Goal: Task Accomplishment & Management: Complete application form

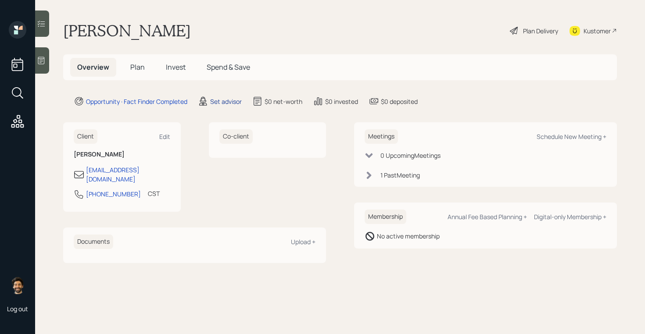
click at [232, 104] on div "Set advisor" at bounding box center [226, 101] width 32 height 9
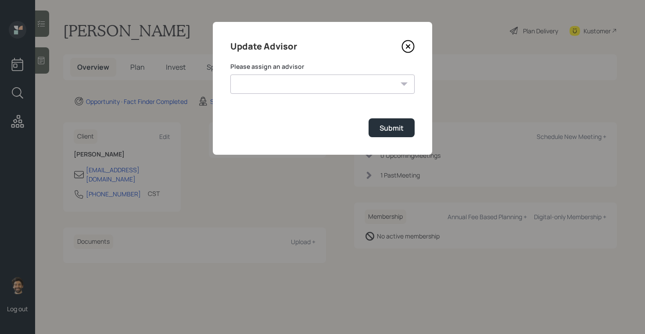
click at [247, 86] on select "[PERSON_NAME] [PERSON_NAME] End [PERSON_NAME] [PERSON_NAME] [PERSON_NAME] [PERS…" at bounding box center [322, 84] width 184 height 19
select select "f14b762f-c7c2-4b89-9227-8fa891345eea"
click at [230, 75] on select "[PERSON_NAME] [PERSON_NAME] End [PERSON_NAME] [PERSON_NAME] [PERSON_NAME] [PERS…" at bounding box center [322, 84] width 184 height 19
click at [410, 131] on button "Submit" at bounding box center [391, 127] width 46 height 19
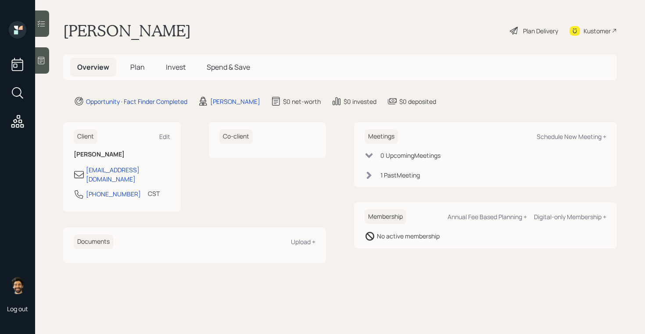
click at [139, 64] on span "Plan" at bounding box center [137, 67] width 14 height 10
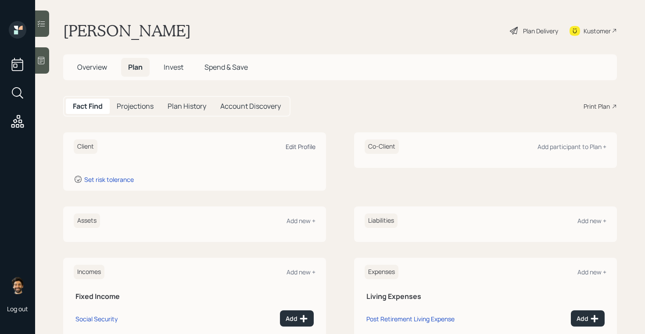
click at [297, 150] on div "Edit Profile" at bounding box center [301, 147] width 30 height 8
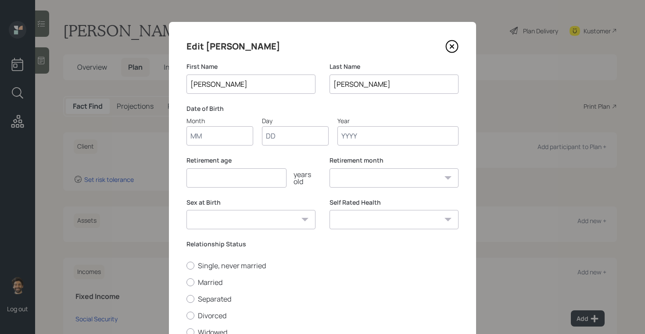
click at [222, 135] on input "Month" at bounding box center [219, 135] width 67 height 19
type input "01"
type input "1956"
select select "1"
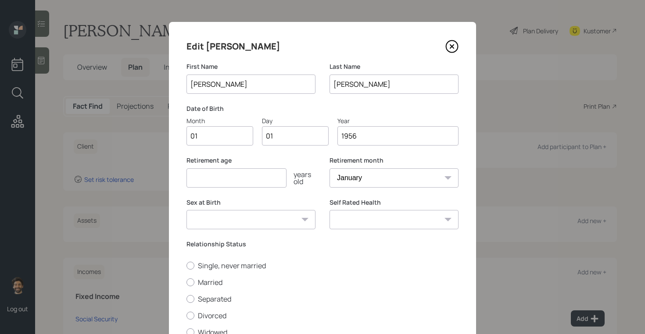
type input "1956"
click at [206, 181] on input "number" at bounding box center [236, 177] width 100 height 19
type input "70"
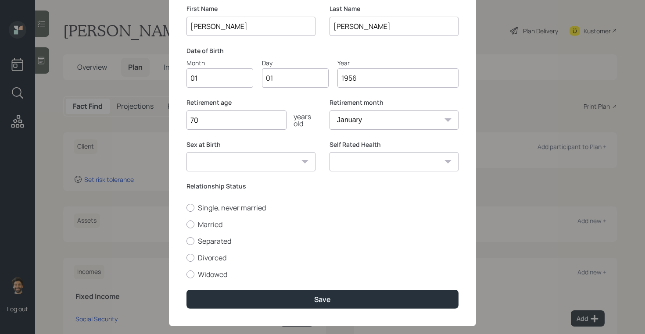
scroll to position [72, 0]
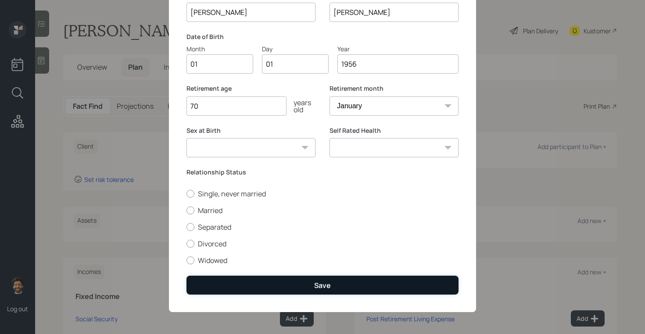
click at [249, 282] on button "Save" at bounding box center [322, 285] width 272 height 19
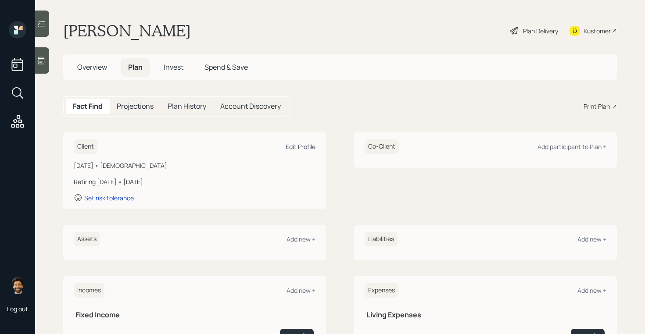
click at [301, 146] on div "Edit Profile" at bounding box center [301, 147] width 30 height 8
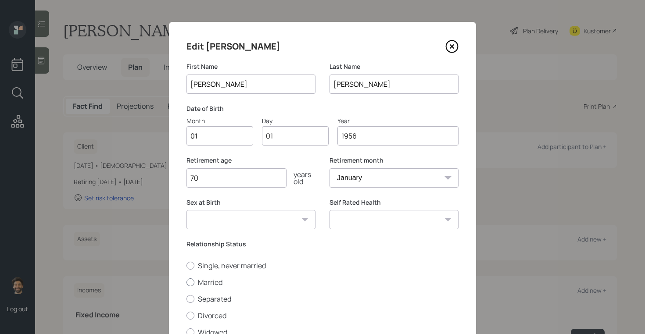
click at [193, 282] on div at bounding box center [190, 283] width 8 height 8
click at [186, 282] on input "Married" at bounding box center [186, 282] width 0 height 0
radio input "true"
click at [367, 178] on select "January February March April May June July August September October November De…" at bounding box center [393, 177] width 129 height 19
select select "9"
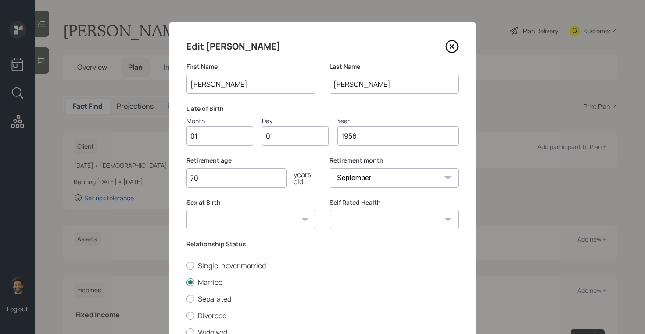
click at [329, 168] on select "January February March April May June July August September October November De…" at bounding box center [393, 177] width 129 height 19
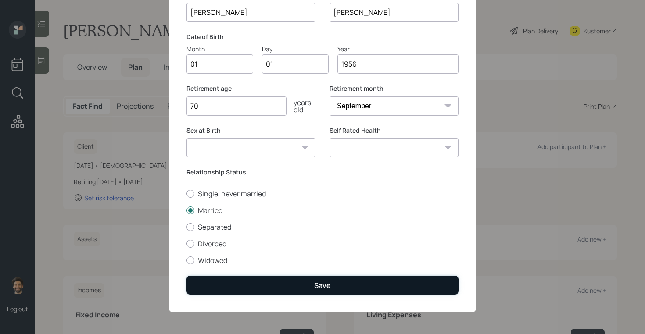
click at [249, 280] on button "Save" at bounding box center [322, 285] width 272 height 19
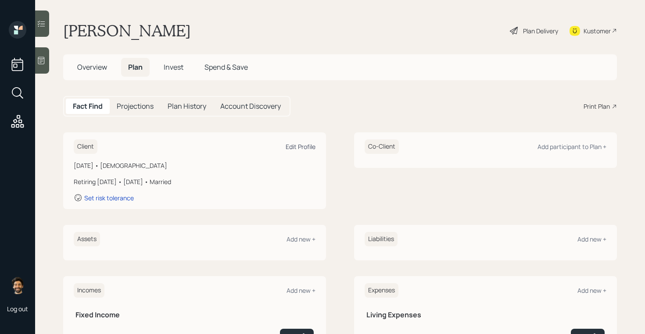
click at [306, 144] on div "Edit Profile" at bounding box center [301, 147] width 30 height 8
select select "9"
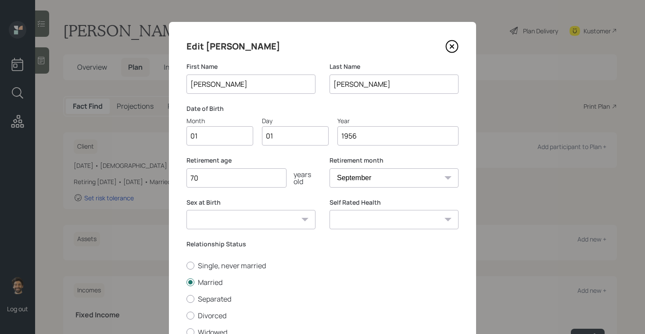
click at [240, 180] on input "70" at bounding box center [236, 177] width 100 height 19
type input "7"
type input "69"
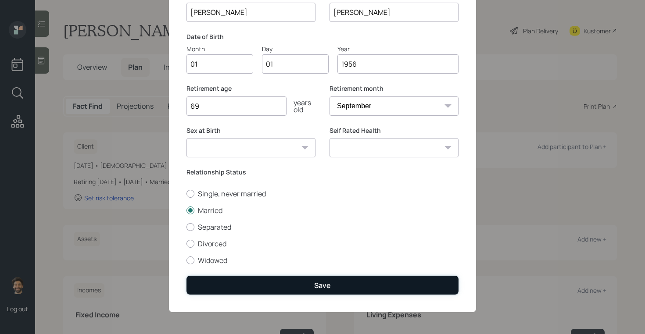
click at [227, 293] on button "Save" at bounding box center [322, 285] width 272 height 19
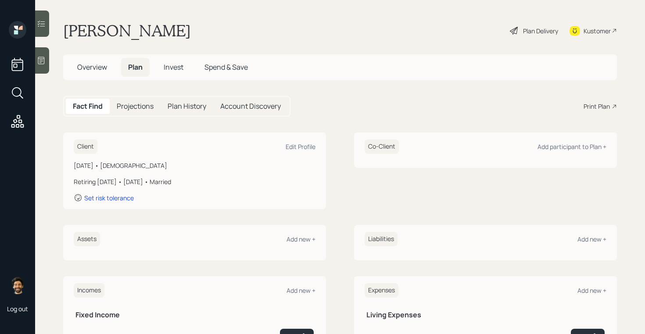
scroll to position [112, 0]
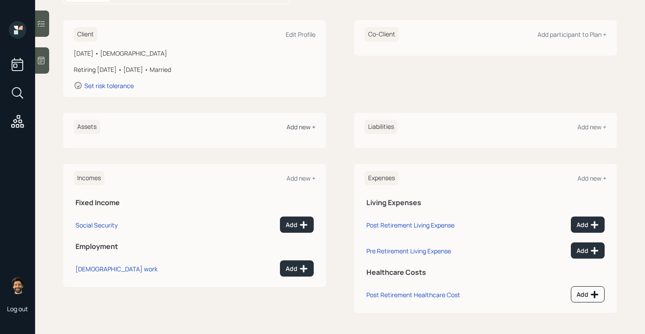
click at [298, 126] on div "Add new +" at bounding box center [300, 127] width 29 height 8
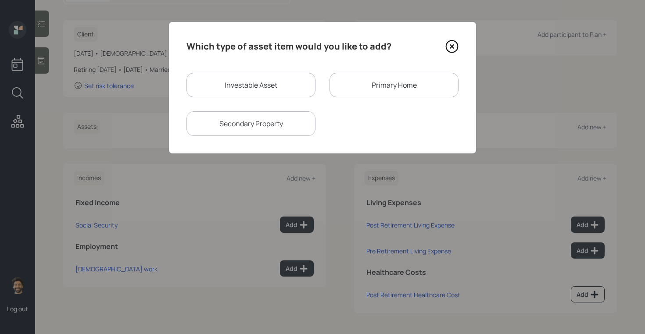
click at [212, 86] on div "Investable Asset" at bounding box center [250, 85] width 129 height 25
select select "taxable"
select select "balanced"
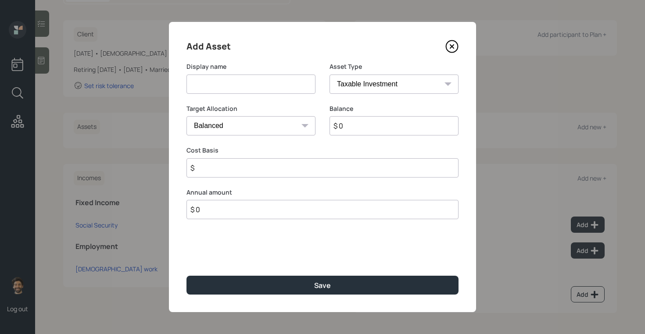
click at [204, 85] on input at bounding box center [250, 84] width 129 height 19
type input "C"
type input "401k"
drag, startPoint x: 345, startPoint y: 128, endPoint x: 347, endPoint y: 119, distance: 8.9
click at [345, 128] on input "$ 0" at bounding box center [393, 125] width 129 height 19
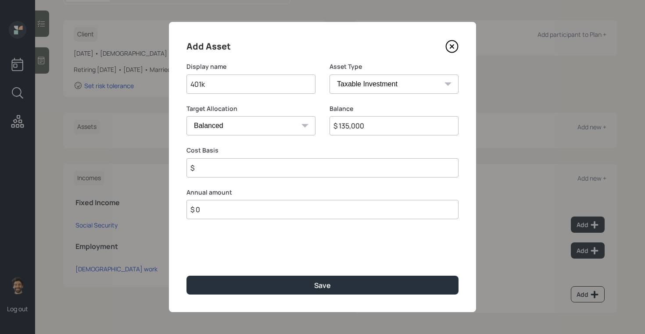
type input "$ 135,000"
click at [348, 89] on select "SEP [PERSON_NAME] IRA 401(k) [PERSON_NAME] 401(k) 403(b) [PERSON_NAME] 403(b) 4…" at bounding box center [393, 84] width 129 height 19
select select "company_sponsored"
click at [329, 75] on select "SEP [PERSON_NAME] IRA 401(k) [PERSON_NAME] 401(k) 403(b) [PERSON_NAME] 403(b) 4…" at bounding box center [393, 84] width 129 height 19
click at [222, 172] on input "number" at bounding box center [244, 167] width 116 height 19
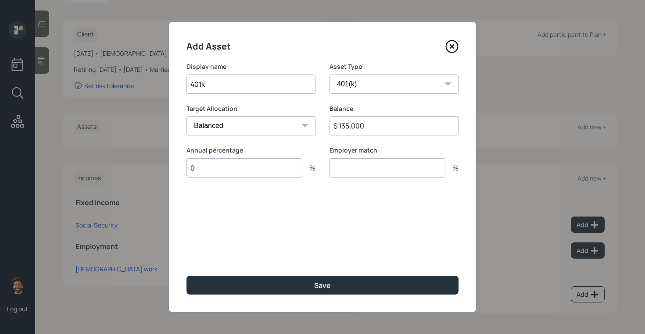
type input "0"
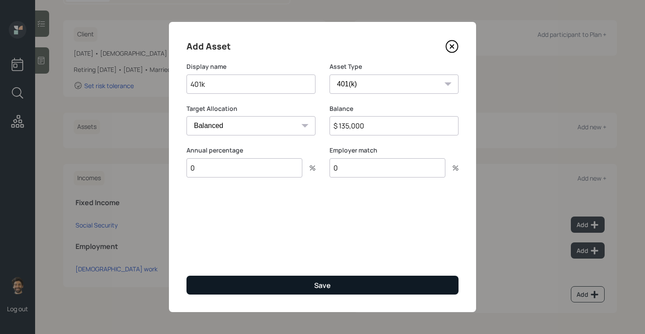
type input "0"
click at [229, 291] on button "Save" at bounding box center [322, 285] width 272 height 19
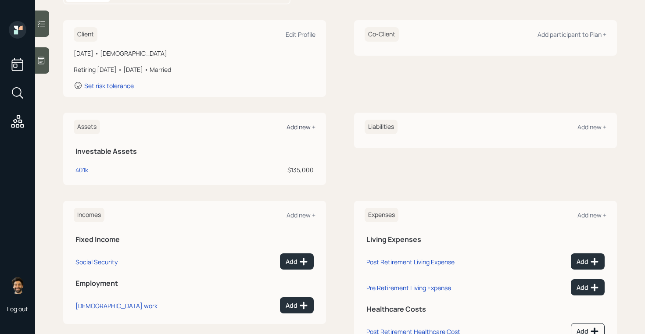
click at [297, 130] on div "Add new +" at bounding box center [300, 127] width 29 height 8
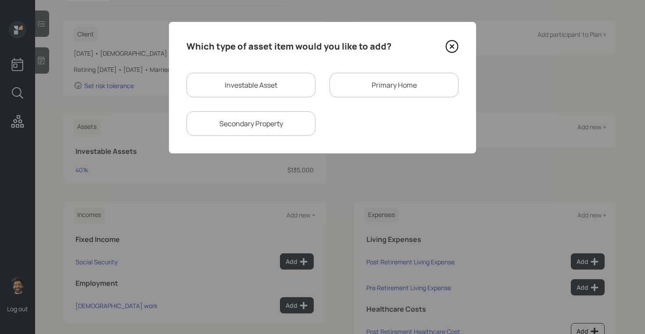
click at [227, 81] on div "Investable Asset" at bounding box center [250, 85] width 129 height 25
select select "taxable"
select select "balanced"
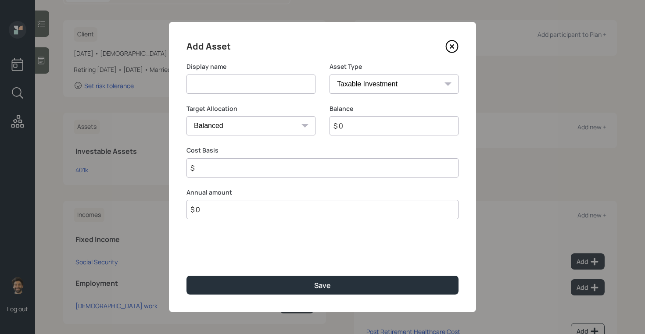
click at [220, 90] on input at bounding box center [250, 84] width 129 height 19
type input "IRA"
click at [381, 136] on div "Balance $ 0" at bounding box center [393, 125] width 129 height 42
click at [371, 127] on input "$ 0" at bounding box center [393, 125] width 129 height 19
type input "$ 65,000"
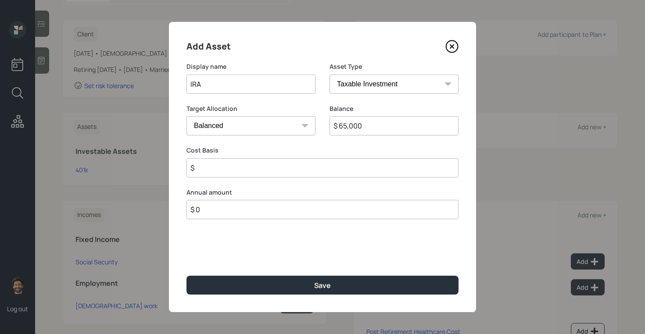
click at [366, 88] on select "SEP [PERSON_NAME] IRA 401(k) [PERSON_NAME] 401(k) 403(b) [PERSON_NAME] 403(b) 4…" at bounding box center [393, 84] width 129 height 19
select select "ira"
click at [329, 75] on select "SEP [PERSON_NAME] IRA 401(k) [PERSON_NAME] 401(k) 403(b) [PERSON_NAME] 403(b) 4…" at bounding box center [393, 84] width 129 height 19
click at [214, 172] on input "$" at bounding box center [322, 167] width 272 height 19
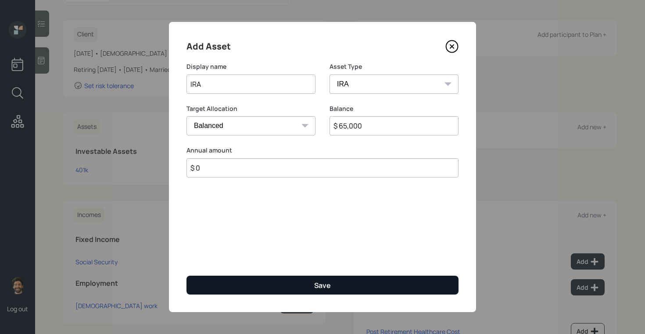
type input "$ 0"
click at [226, 280] on button "Save" at bounding box center [322, 285] width 272 height 19
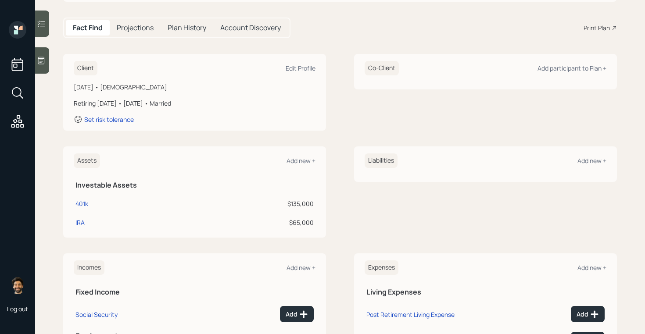
scroll to position [53, 0]
